Goal: Find specific page/section: Find specific page/section

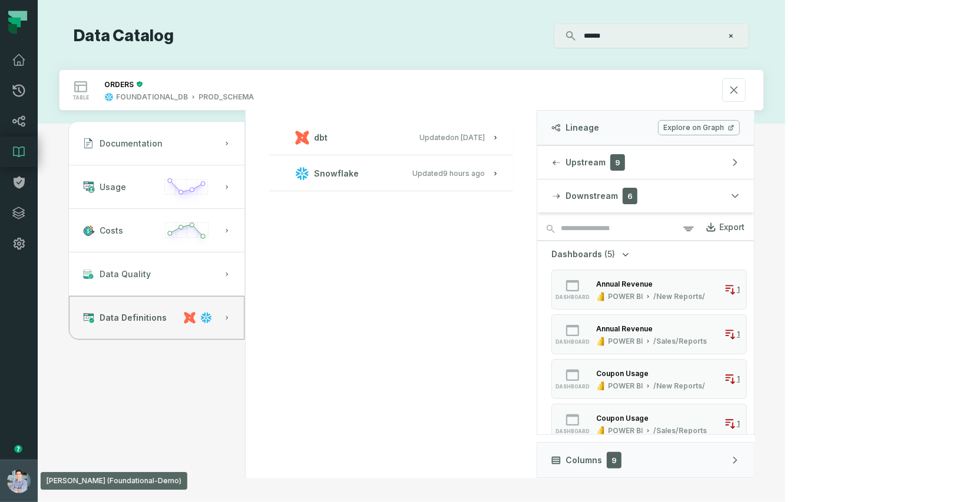
click at [18, 482] on img "button" at bounding box center [19, 482] width 24 height 24
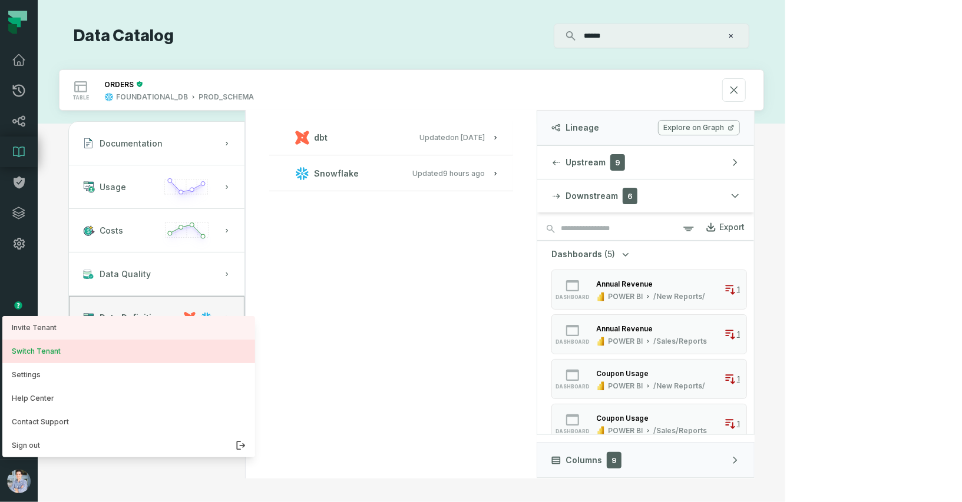
click at [74, 349] on button "Switch Tenant" at bounding box center [128, 352] width 253 height 24
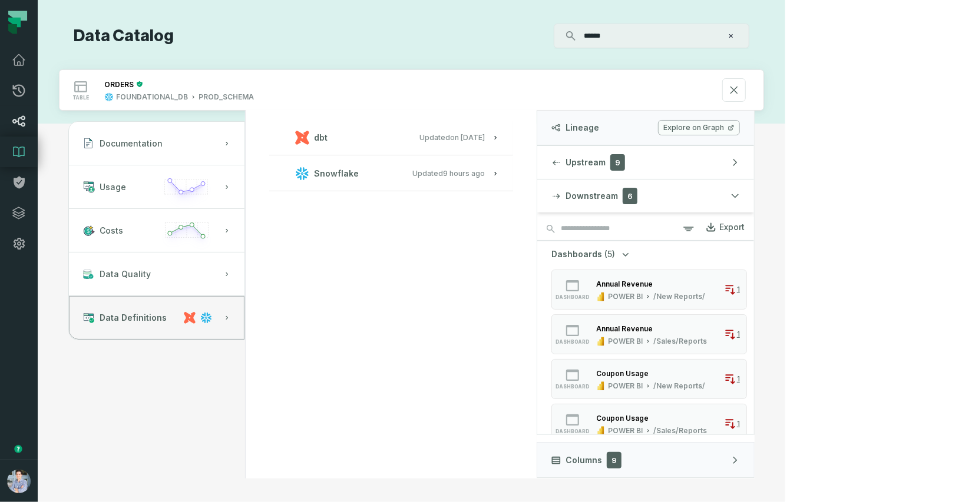
click at [19, 113] on link "Lineage" at bounding box center [19, 121] width 38 height 31
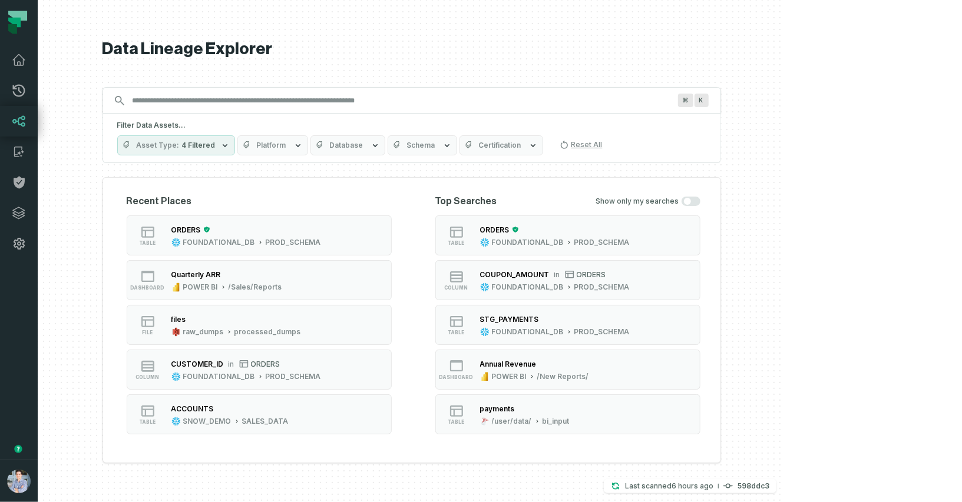
click at [325, 100] on input "Discovery Provider cmdk menu" at bounding box center [400, 100] width 551 height 19
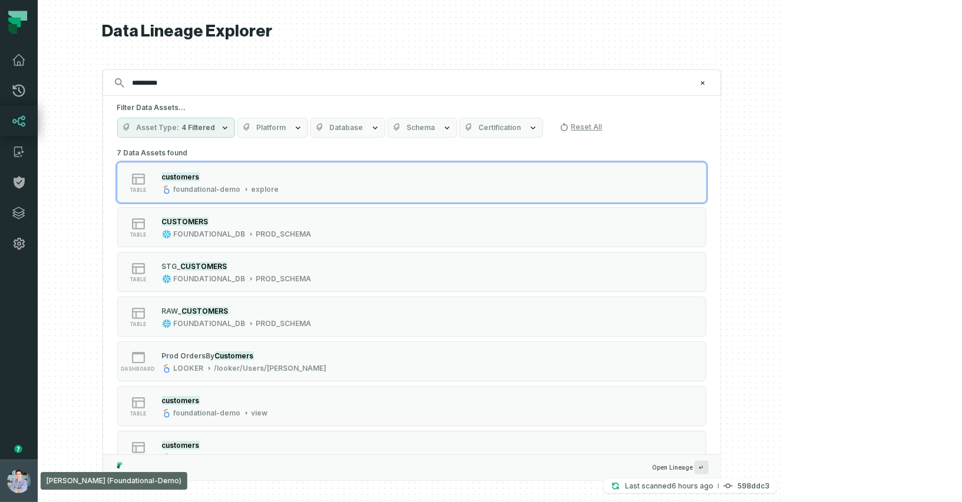
type input "*********"
click at [20, 482] on img "button" at bounding box center [19, 482] width 24 height 24
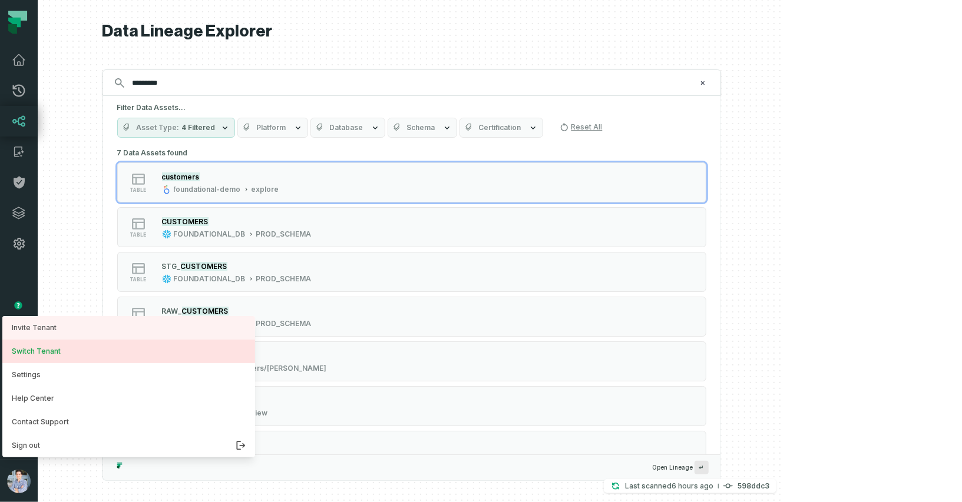
click at [68, 354] on button "Switch Tenant" at bounding box center [128, 352] width 253 height 24
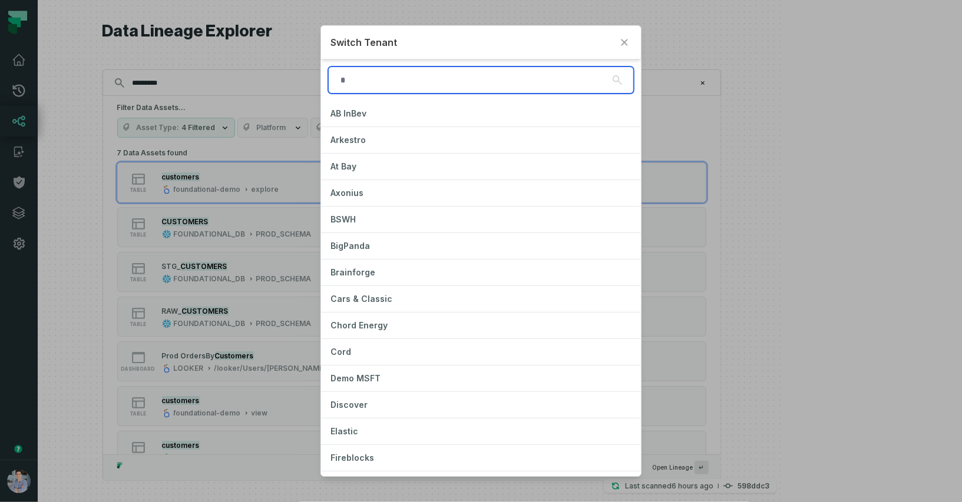
click at [406, 82] on input "search" at bounding box center [480, 80] width 305 height 27
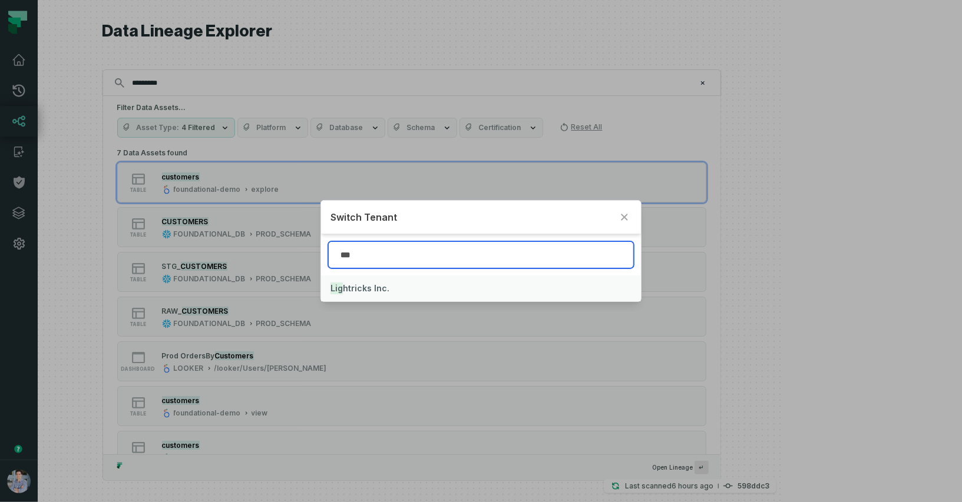
type input "***"
click at [355, 282] on button "Lig htricks Inc." at bounding box center [480, 289] width 319 height 26
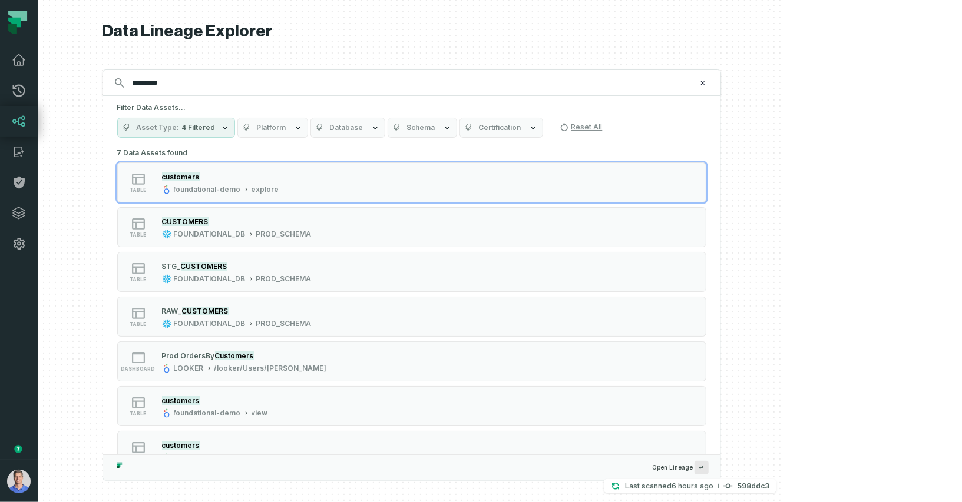
click at [19, 115] on icon at bounding box center [19, 121] width 14 height 14
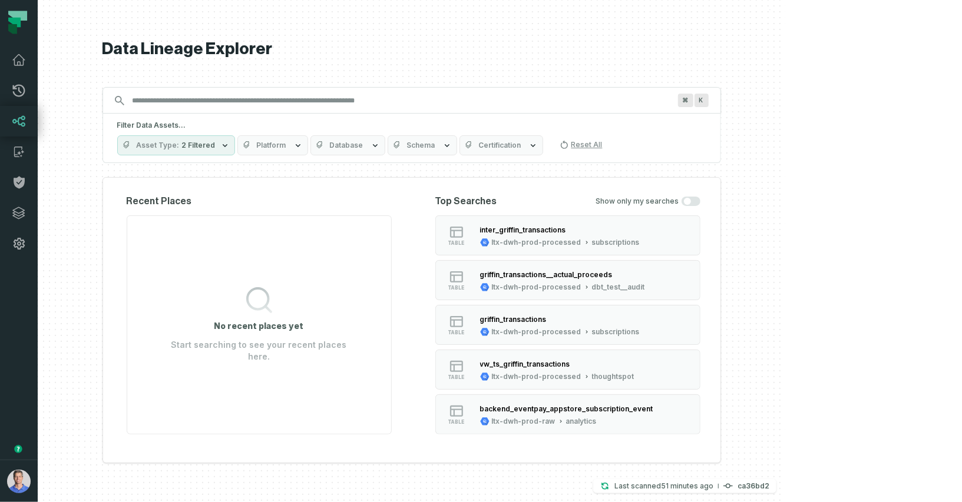
click at [308, 147] on button "Platform" at bounding box center [272, 145] width 71 height 20
